Goal: Find specific page/section

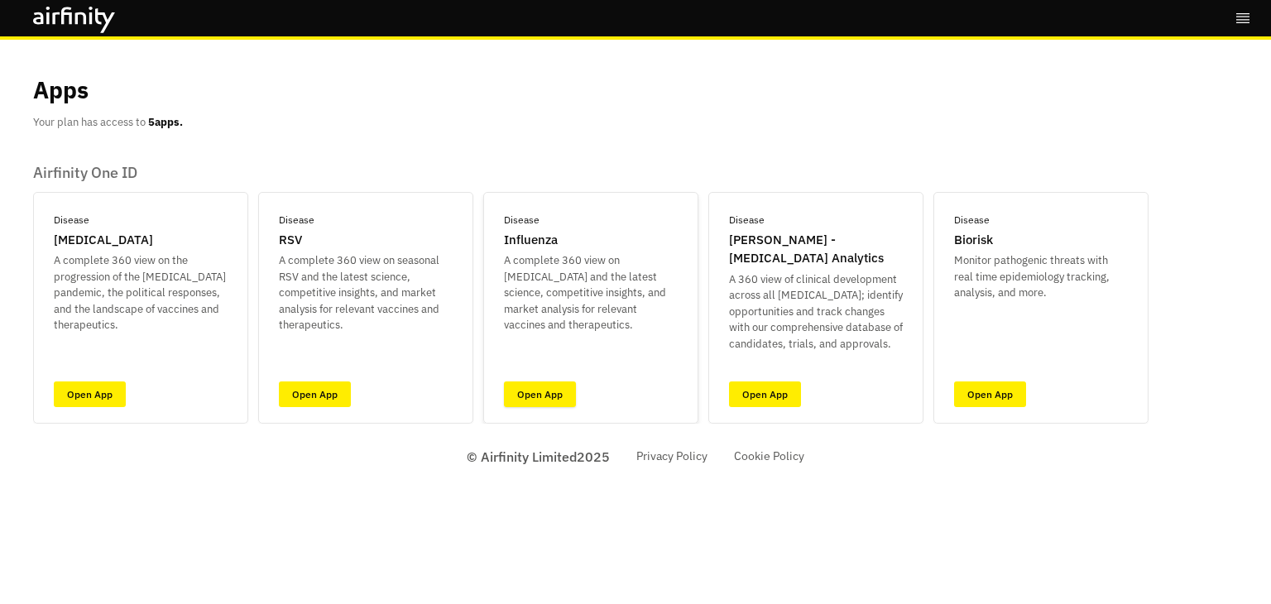
click at [531, 394] on link "Open App" at bounding box center [540, 395] width 72 height 26
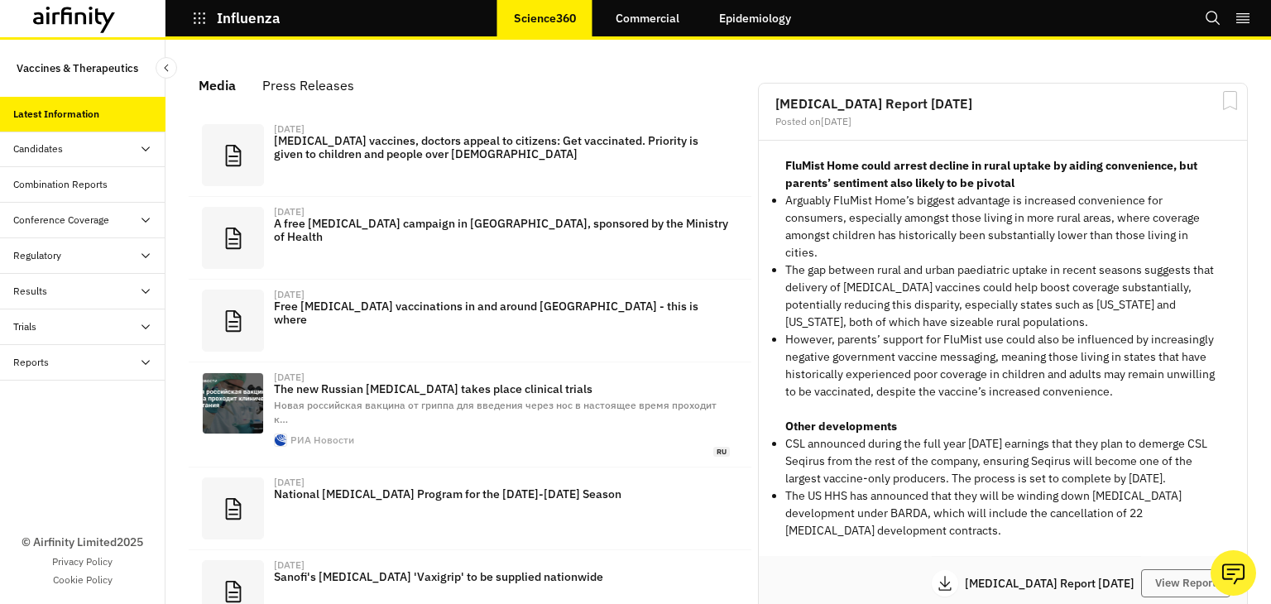
scroll to position [1028, 483]
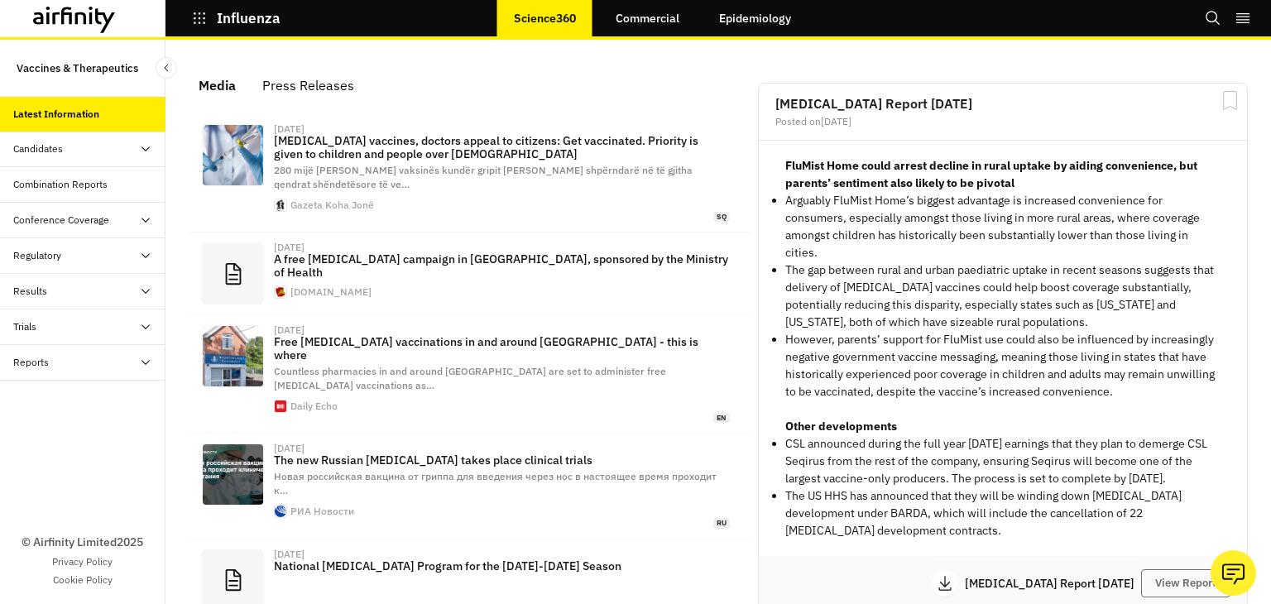
click at [408, 71] on div "Media Press Releases" at bounding box center [469, 85] width 569 height 38
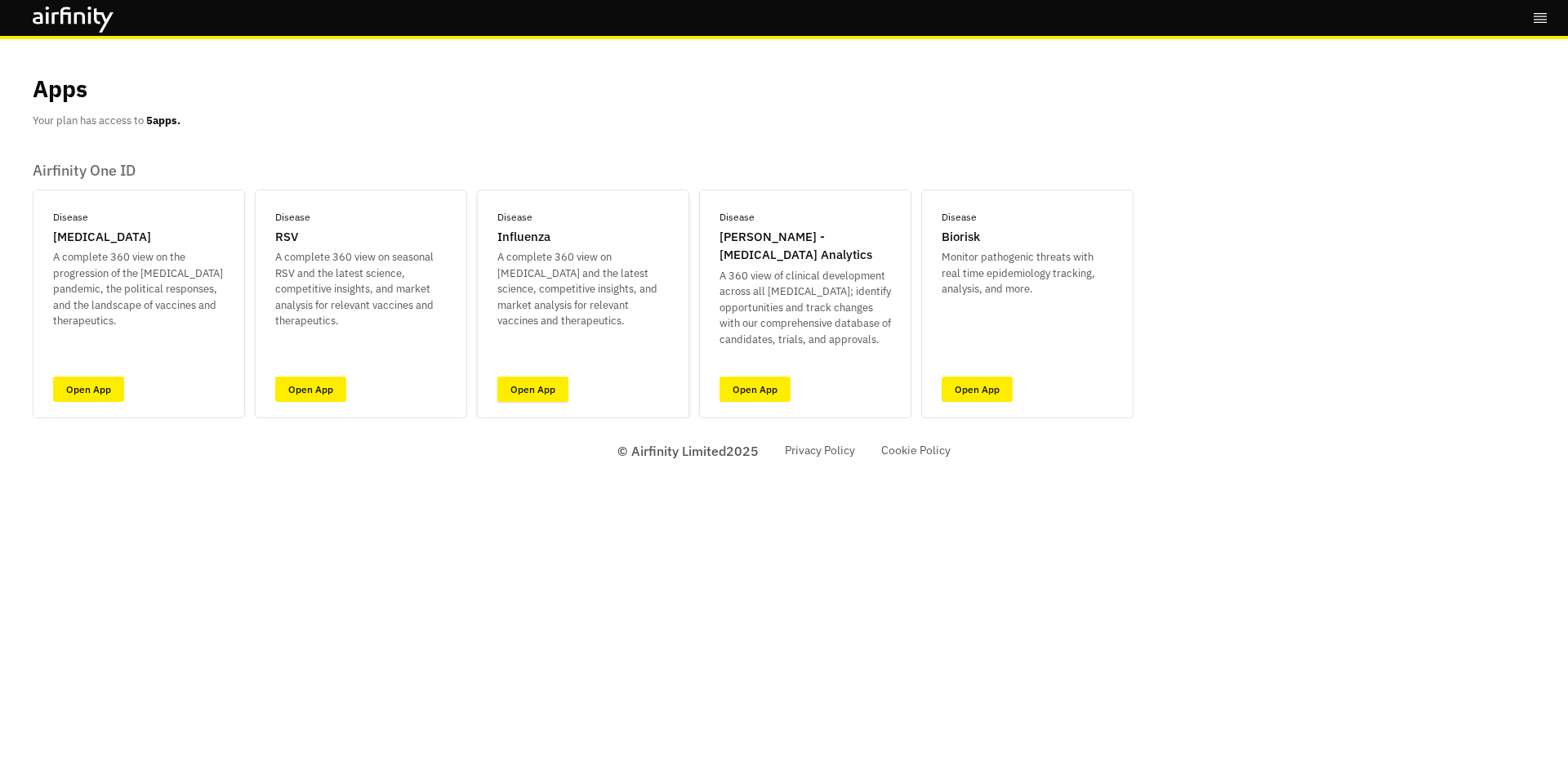
click at [536, 387] on link "Open App" at bounding box center [533, 390] width 71 height 26
